Goal: Task Accomplishment & Management: Manage account settings

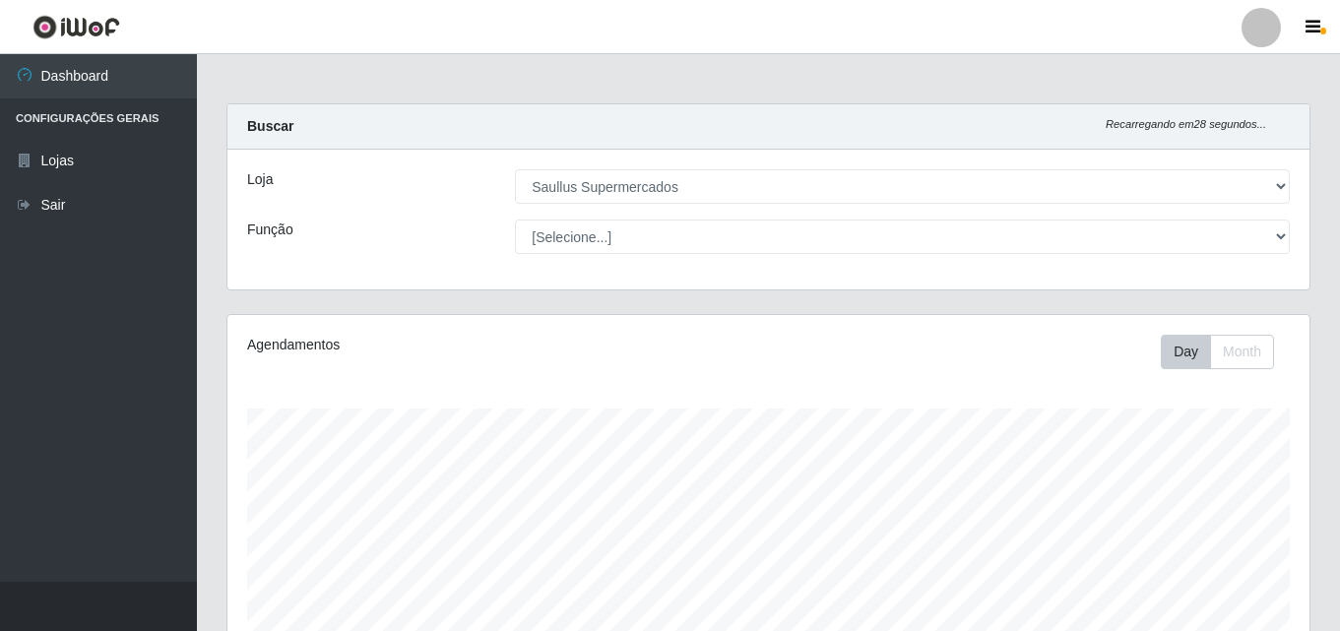
select select "423"
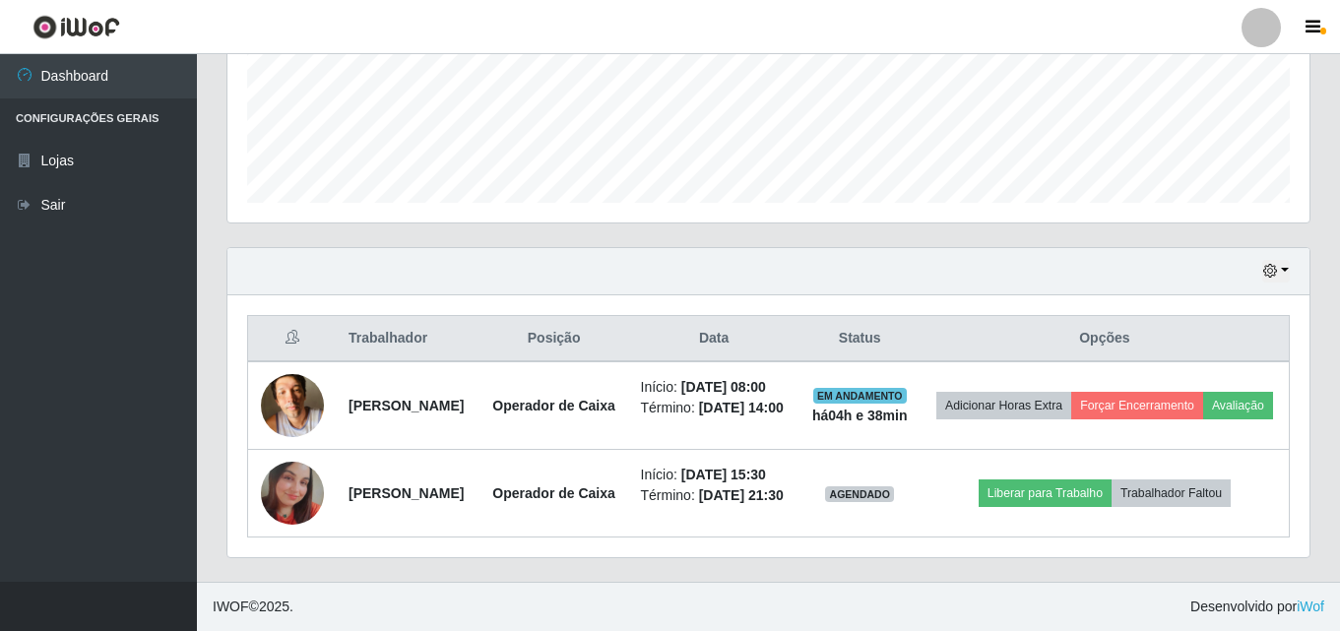
scroll to position [409, 1082]
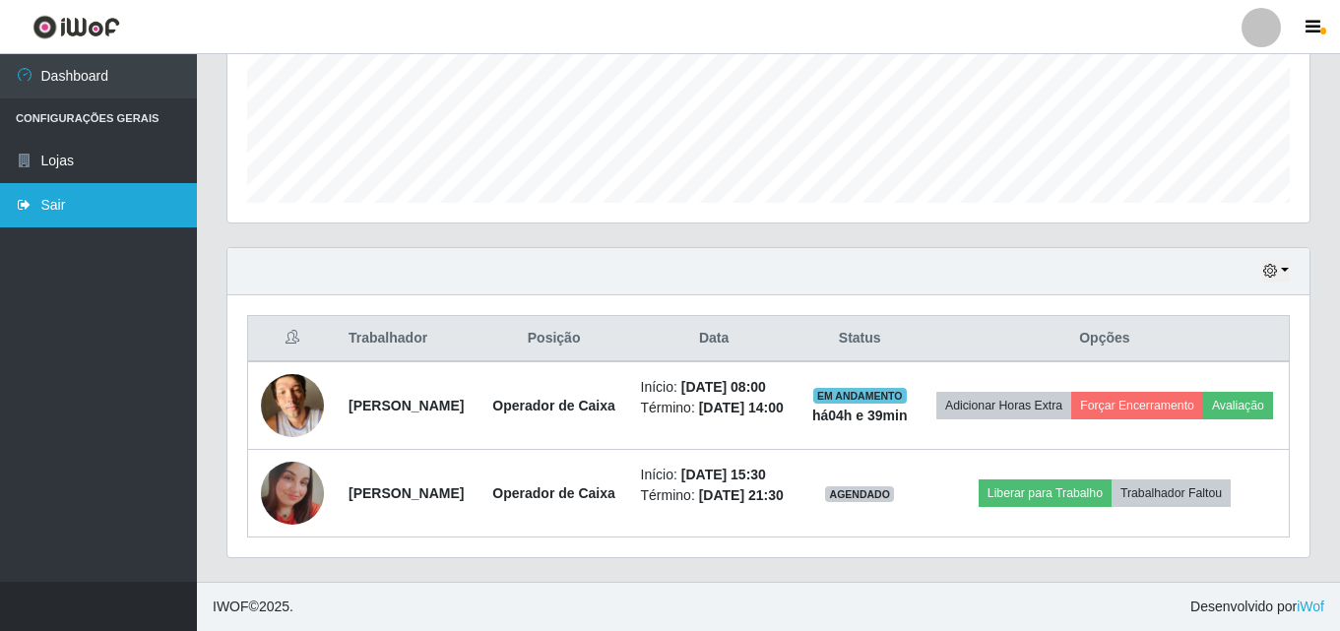
click at [132, 206] on link "Sair" at bounding box center [98, 205] width 197 height 44
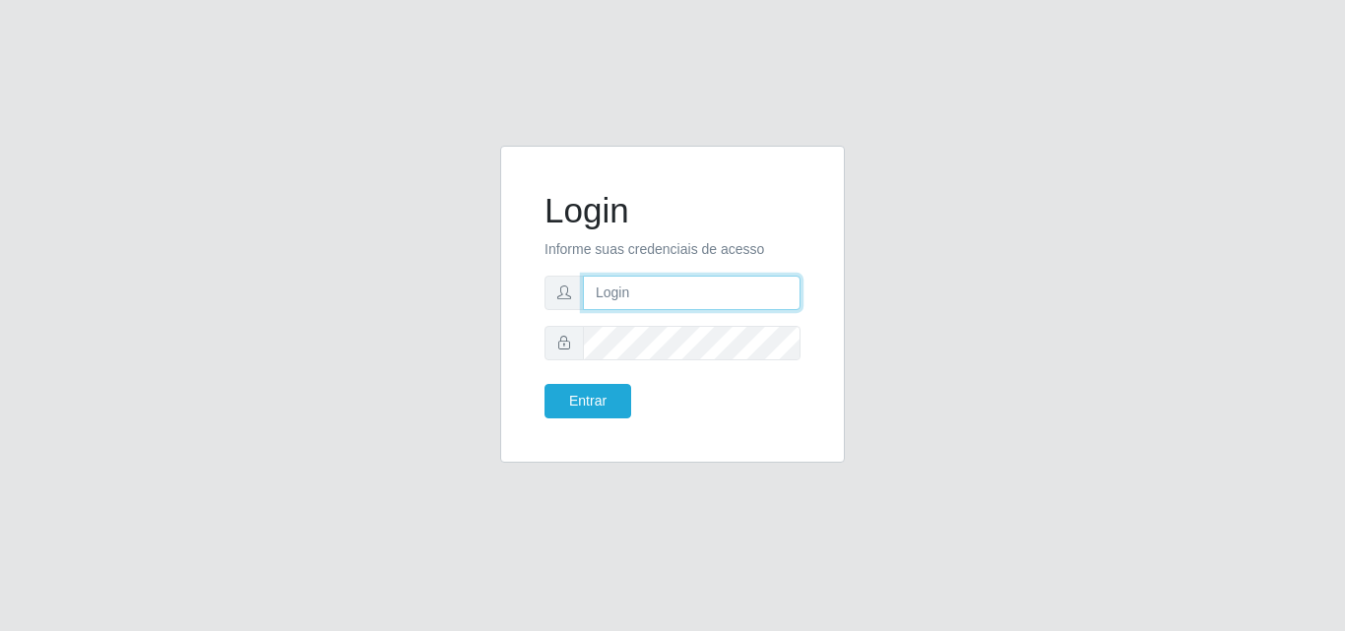
click at [689, 287] on input "text" at bounding box center [692, 293] width 218 height 34
type input "ana@saullus"
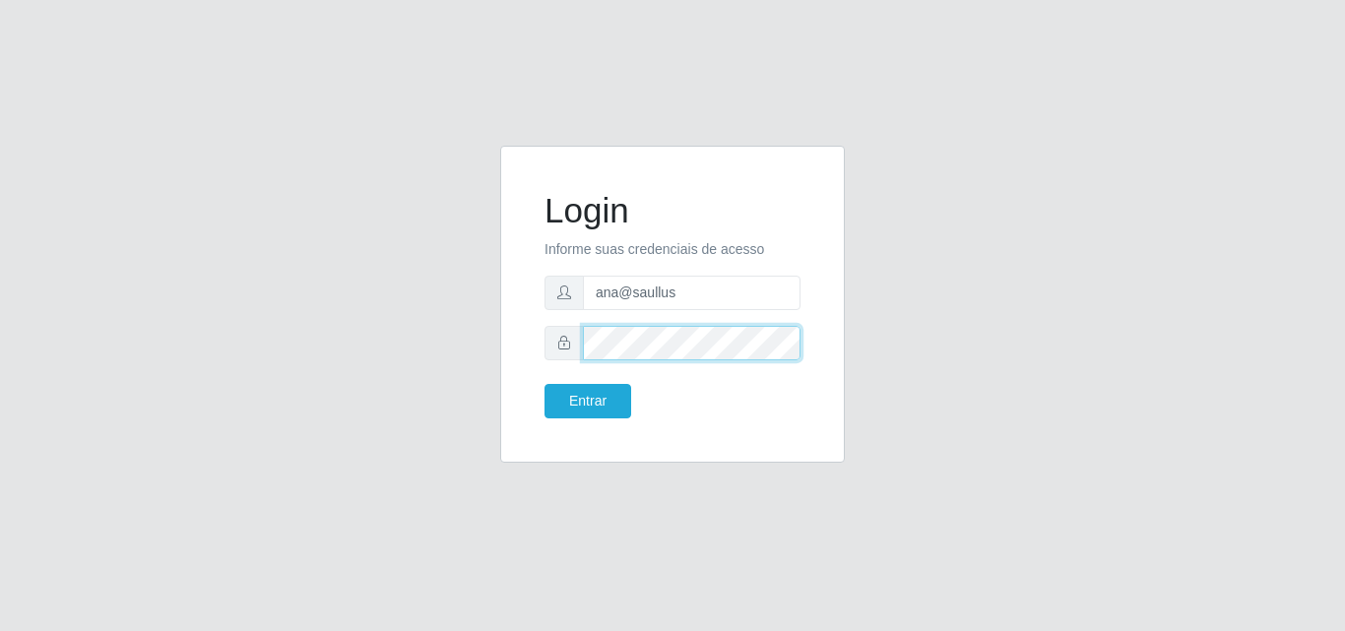
click at [545, 384] on button "Entrar" at bounding box center [588, 401] width 87 height 34
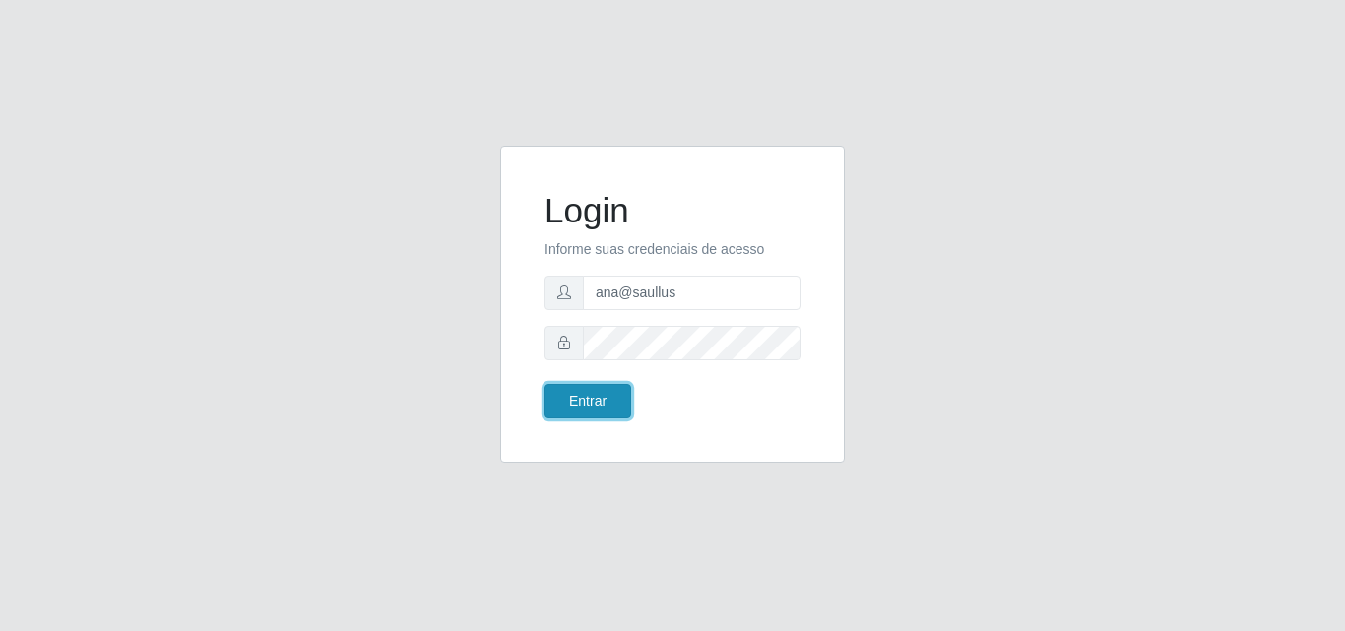
click at [616, 411] on button "Entrar" at bounding box center [588, 401] width 87 height 34
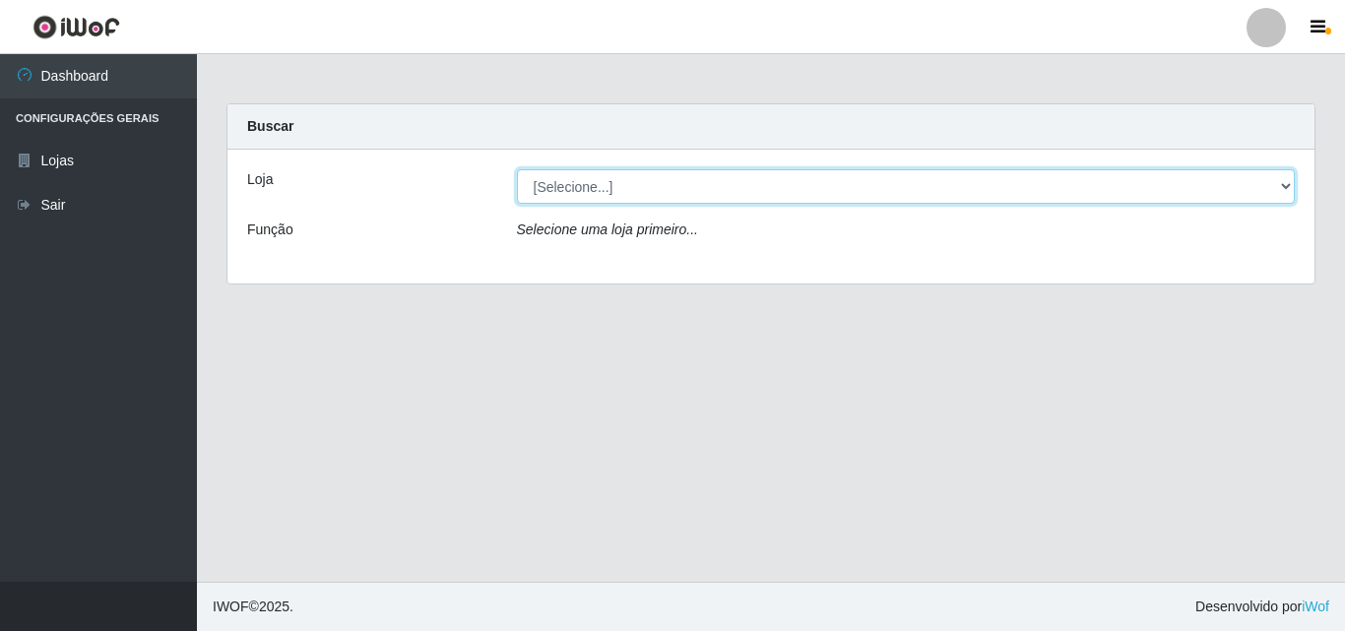
click at [1287, 183] on select "[Selecione...] Saullus Supermercados" at bounding box center [906, 186] width 779 height 34
select select "423"
click at [517, 169] on select "[Selecione...] Saullus Supermercados" at bounding box center [906, 186] width 779 height 34
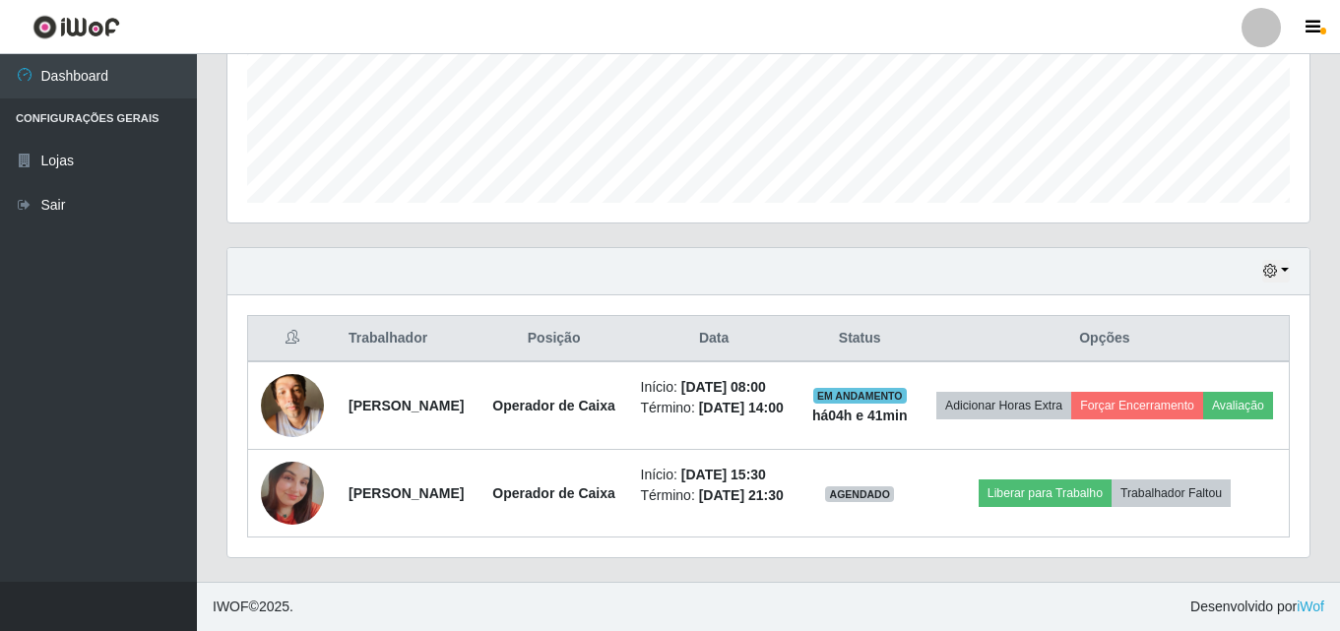
scroll to position [531, 0]
click at [1280, 260] on button "button" at bounding box center [1277, 271] width 28 height 23
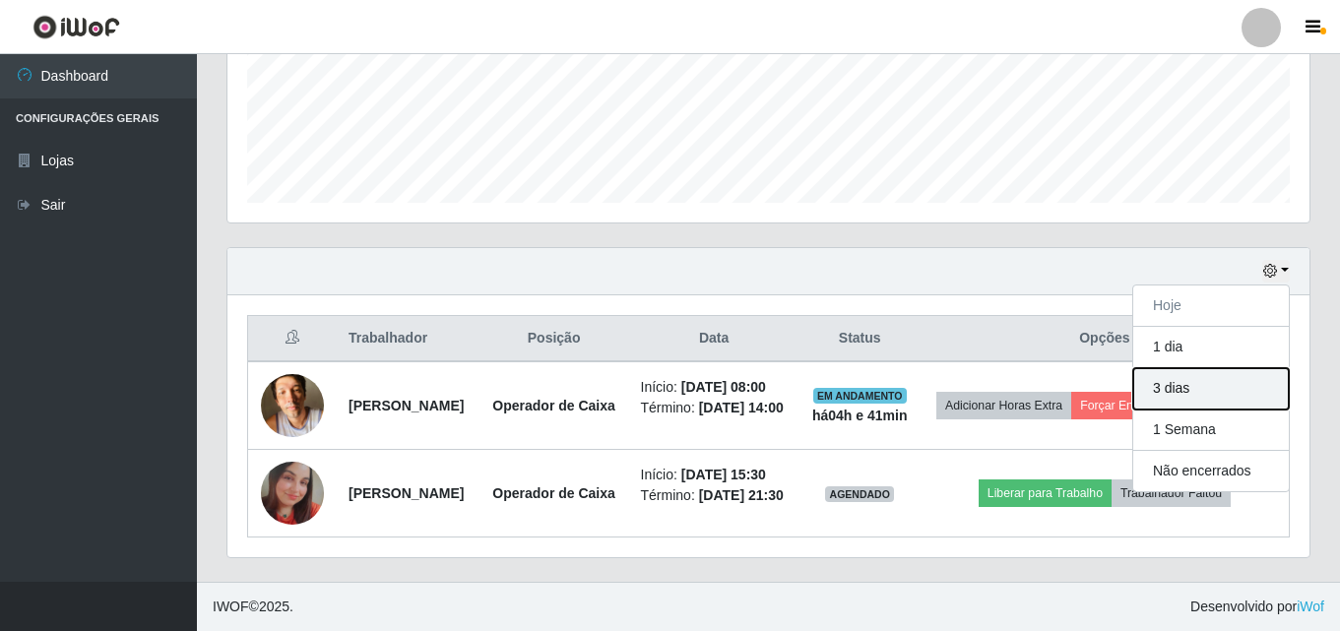
click at [1185, 368] on button "3 dias" at bounding box center [1212, 388] width 156 height 41
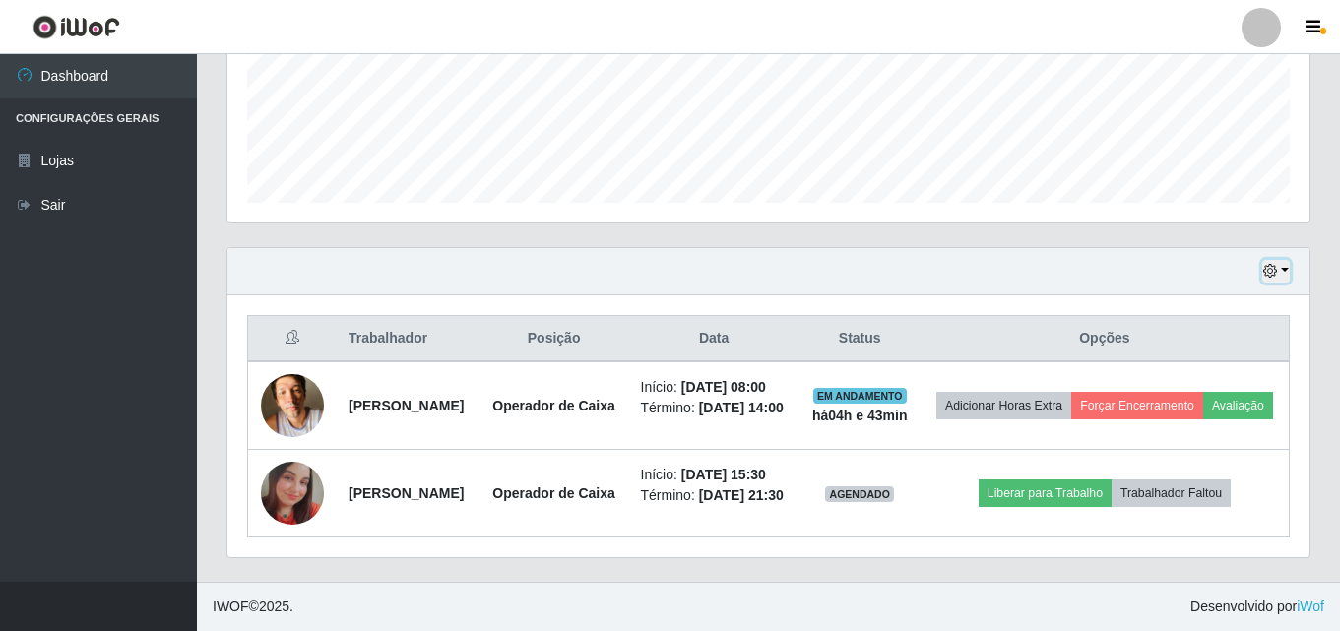
click at [1276, 264] on icon "button" at bounding box center [1271, 271] width 14 height 14
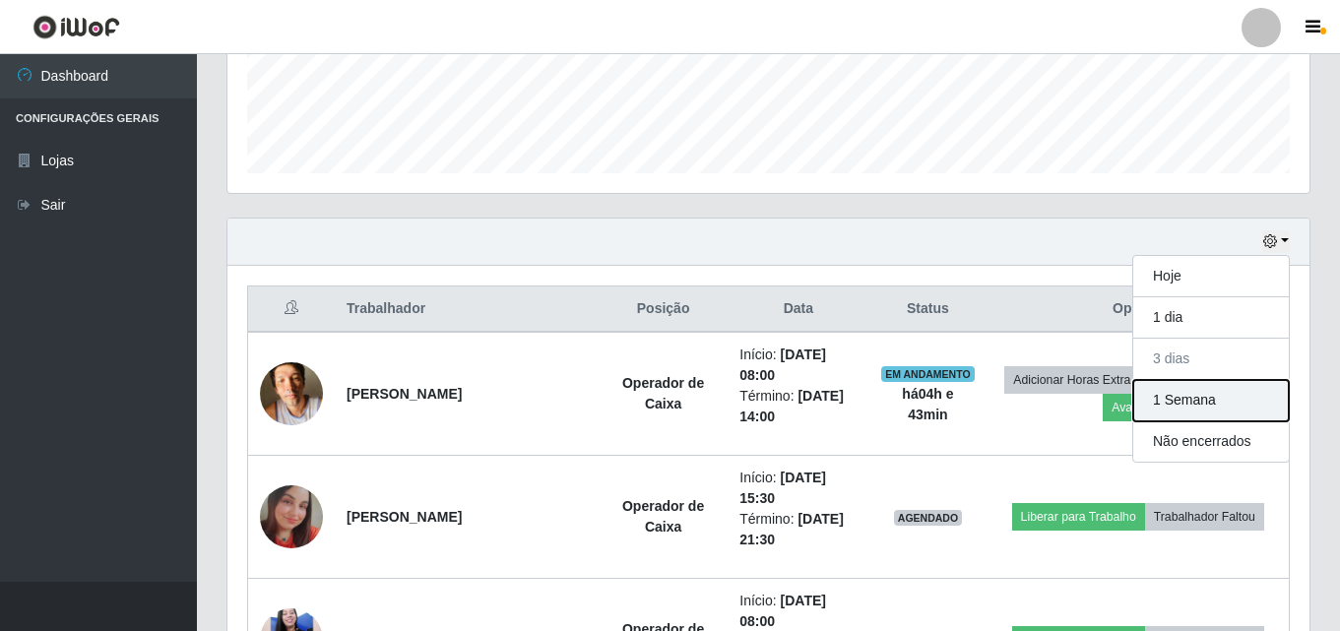
click at [1219, 391] on button "1 Semana" at bounding box center [1212, 400] width 156 height 41
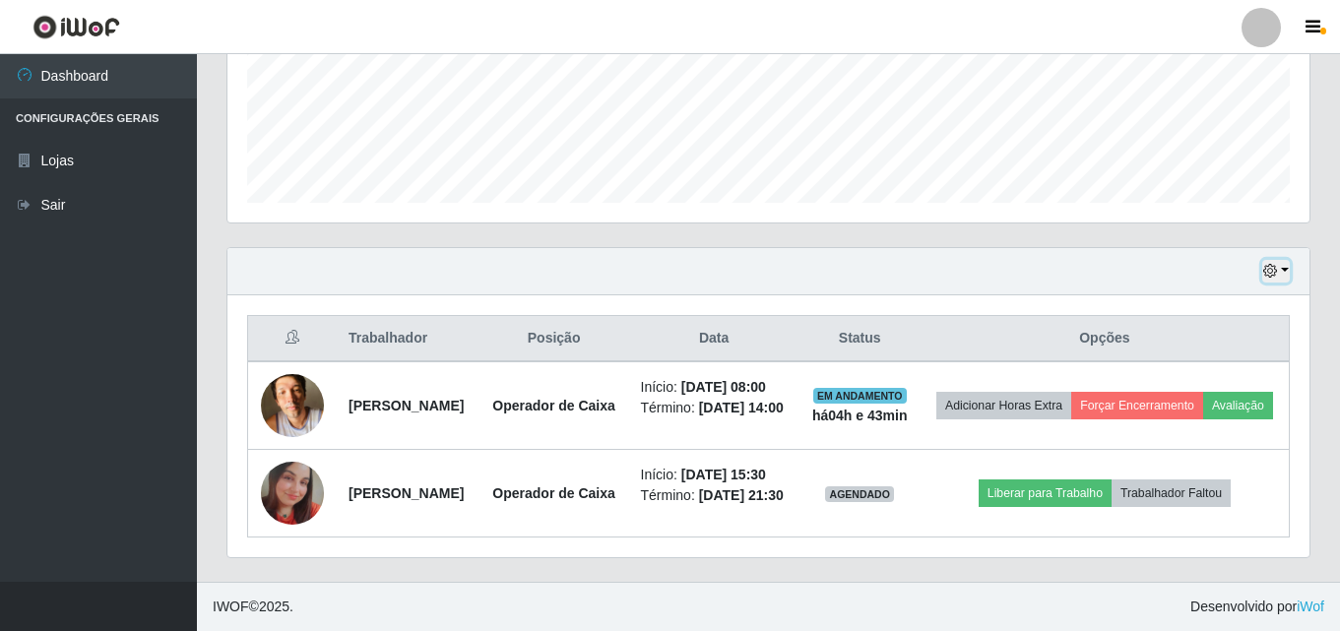
click at [1284, 260] on button "button" at bounding box center [1277, 271] width 28 height 23
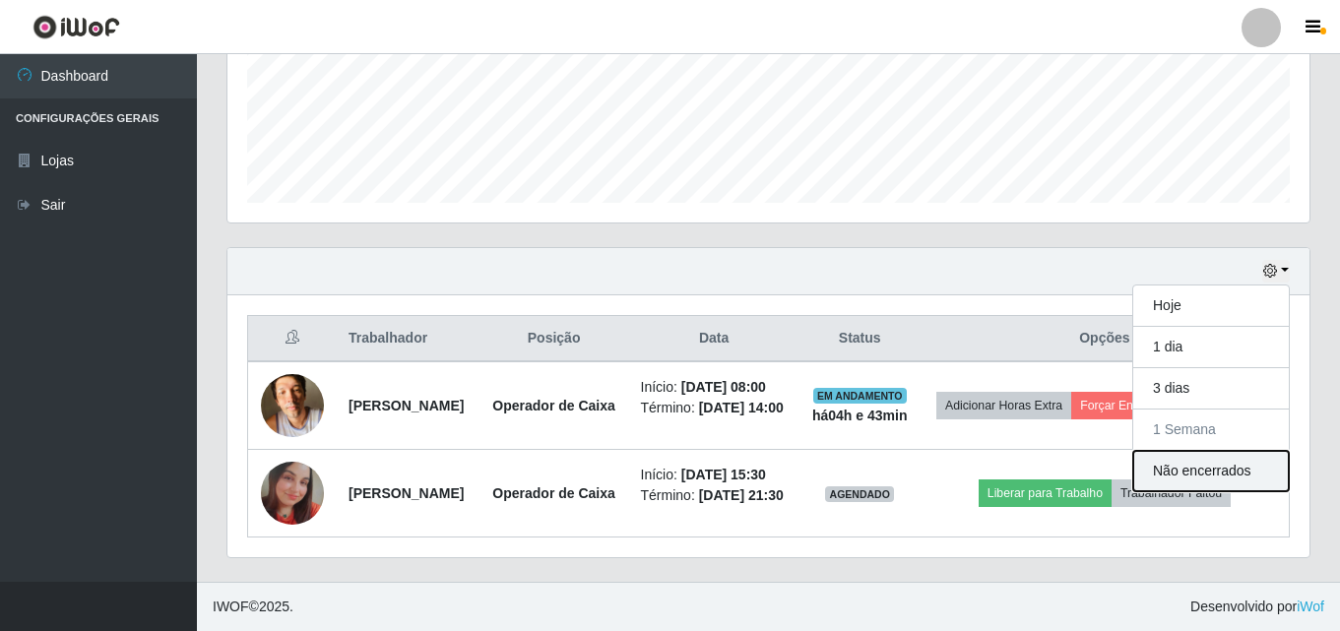
click at [1172, 451] on button "Não encerrados" at bounding box center [1212, 471] width 156 height 40
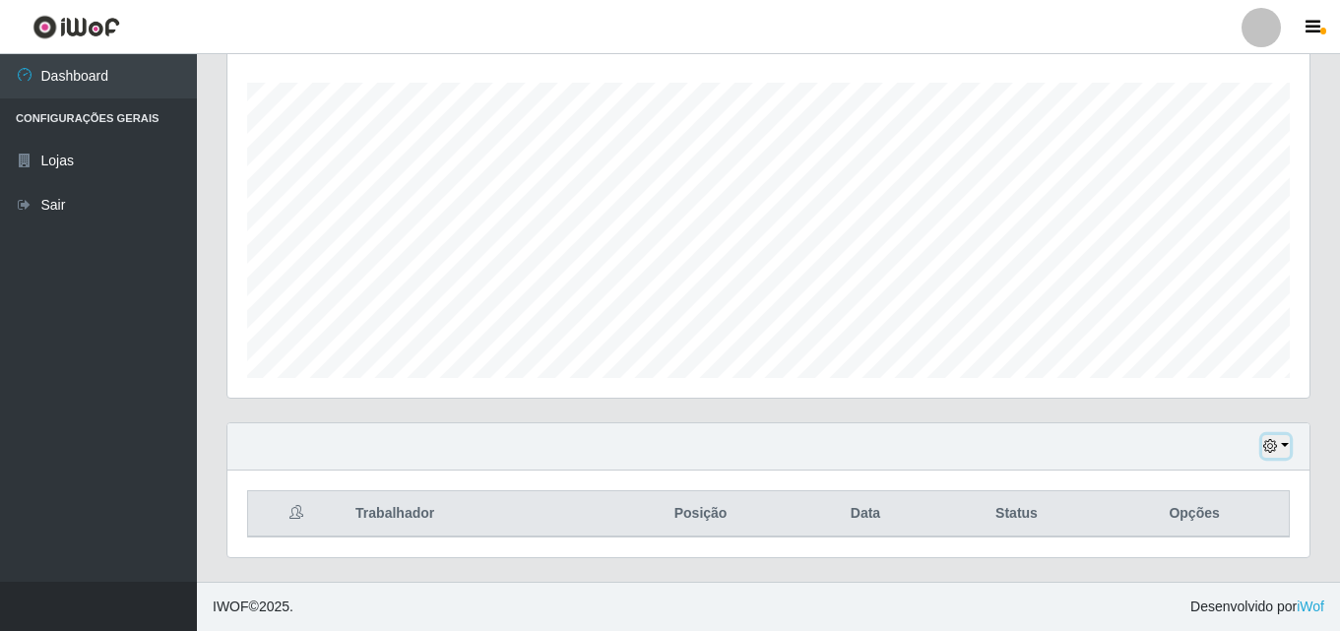
click at [1288, 445] on button "button" at bounding box center [1277, 446] width 28 height 23
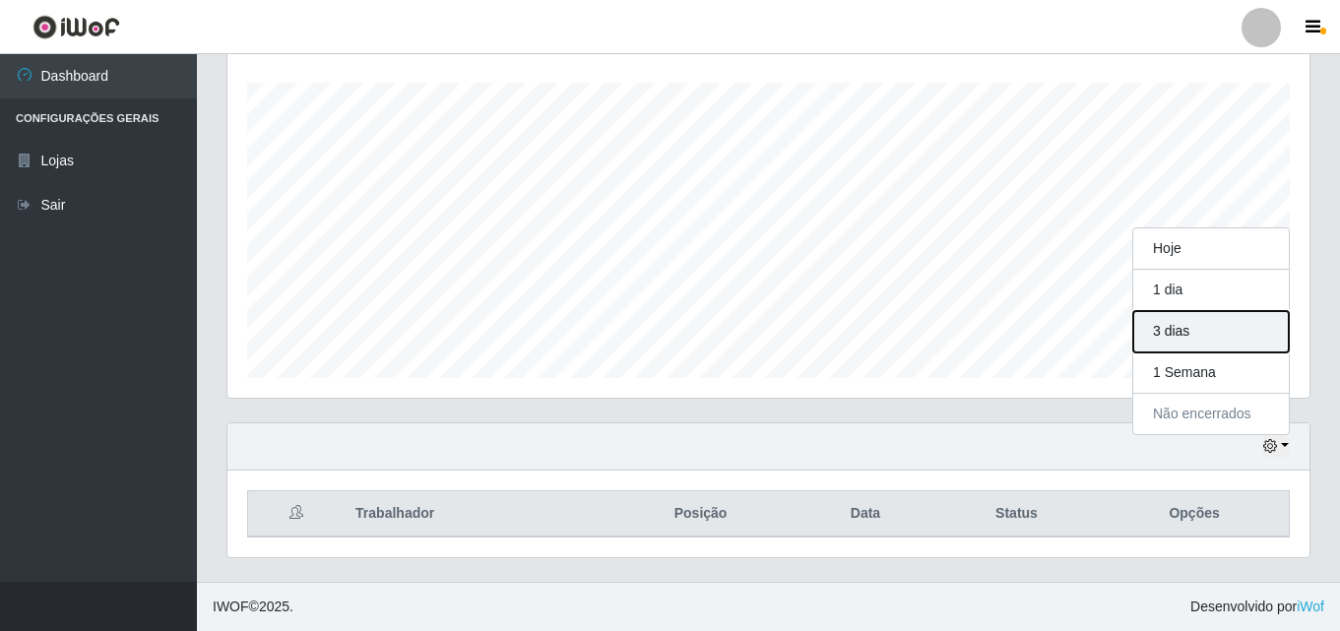
click at [1267, 352] on button "3 dias" at bounding box center [1212, 331] width 156 height 41
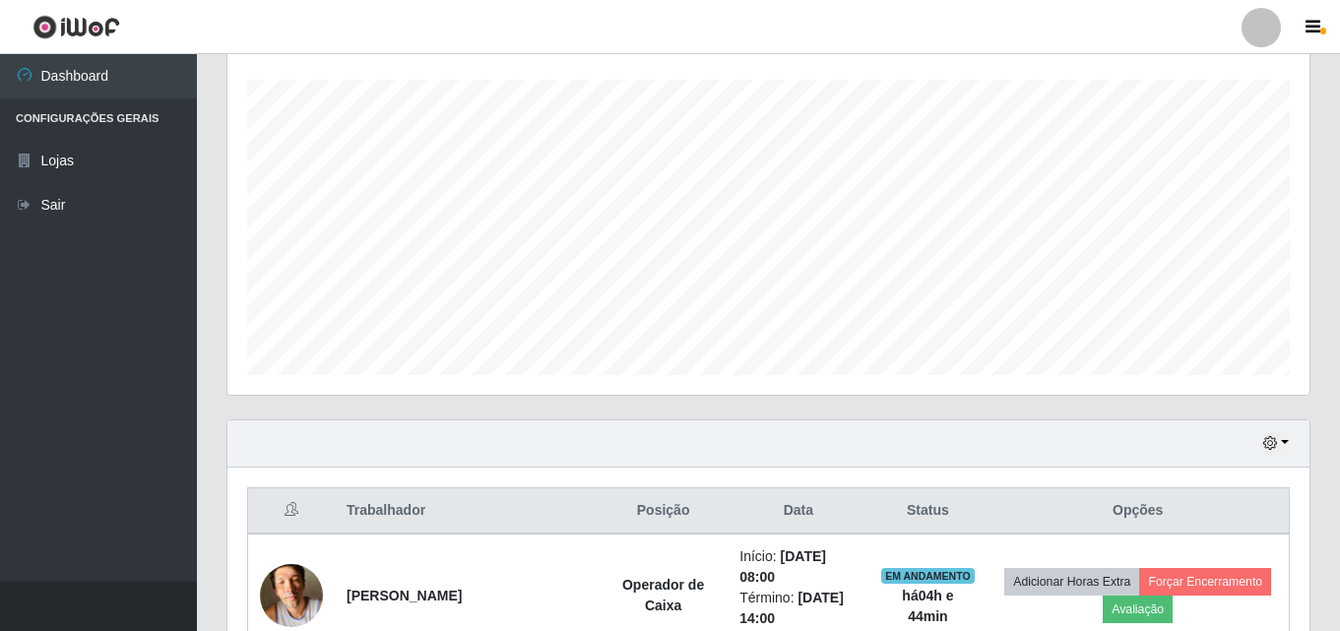
scroll to position [523, 0]
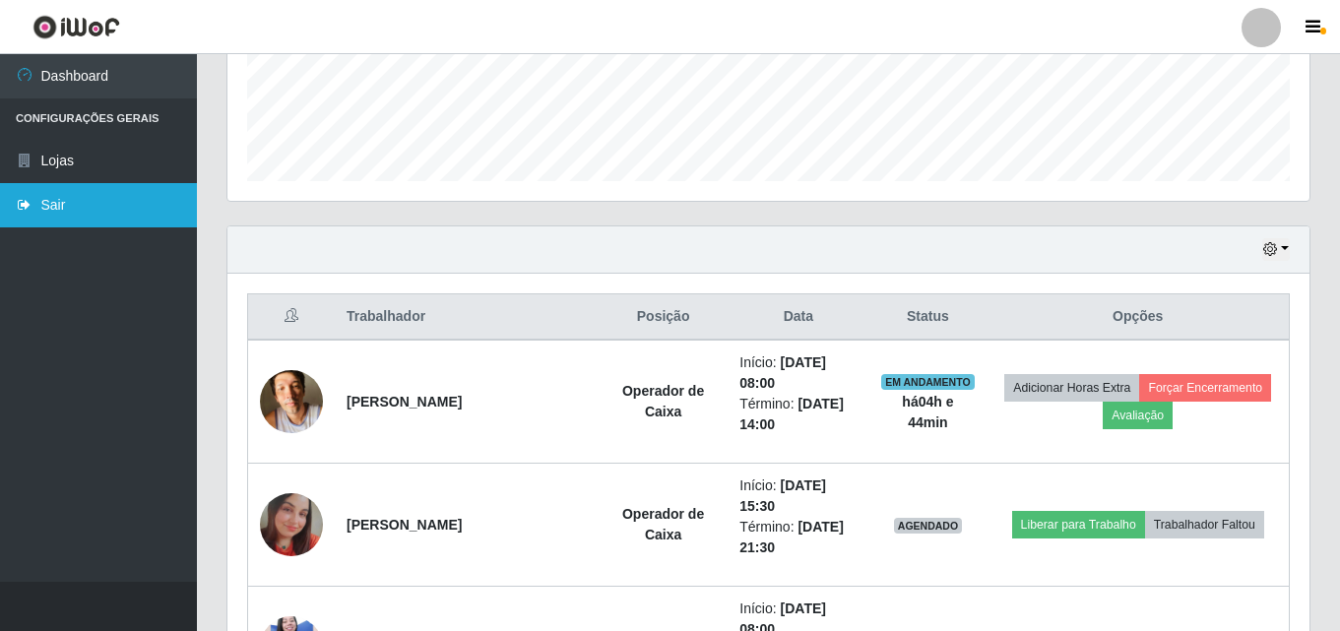
click at [191, 190] on link "Sair" at bounding box center [98, 205] width 197 height 44
